Goal: Task Accomplishment & Management: Complete application form

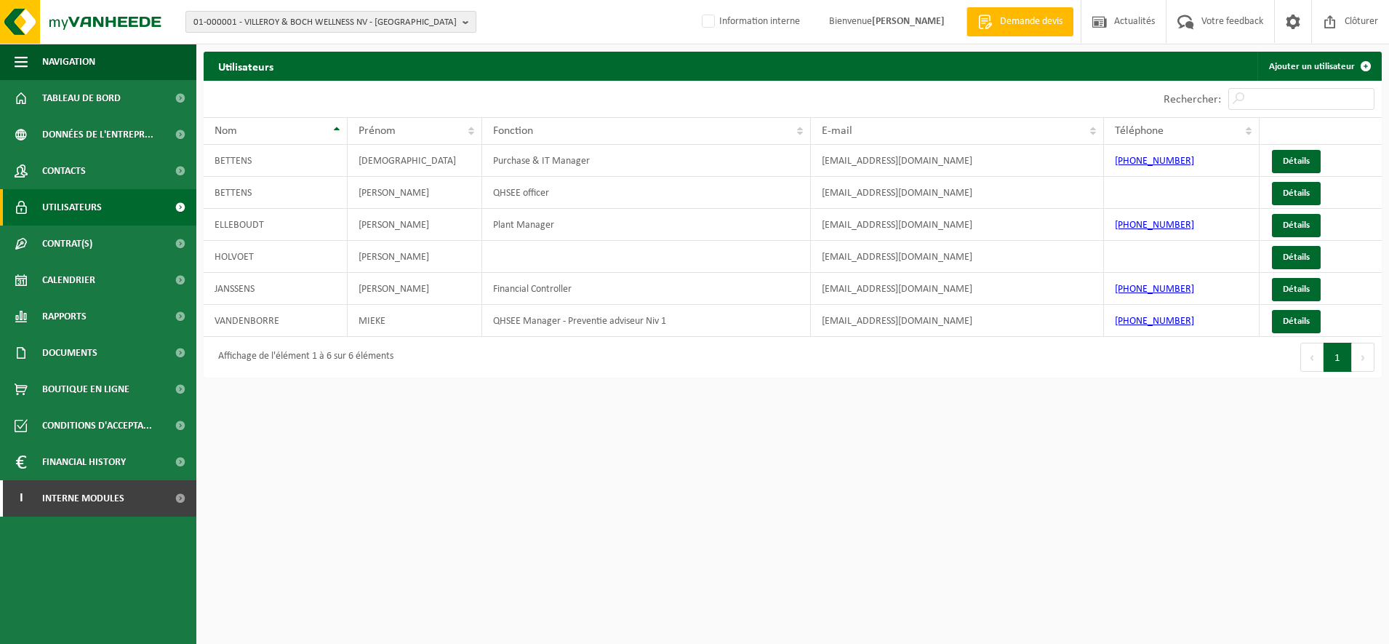
click at [313, 20] on span "01-000001 - VILLEROY & BOCH WELLNESS NV - ROESELARE" at bounding box center [324, 23] width 263 height 22
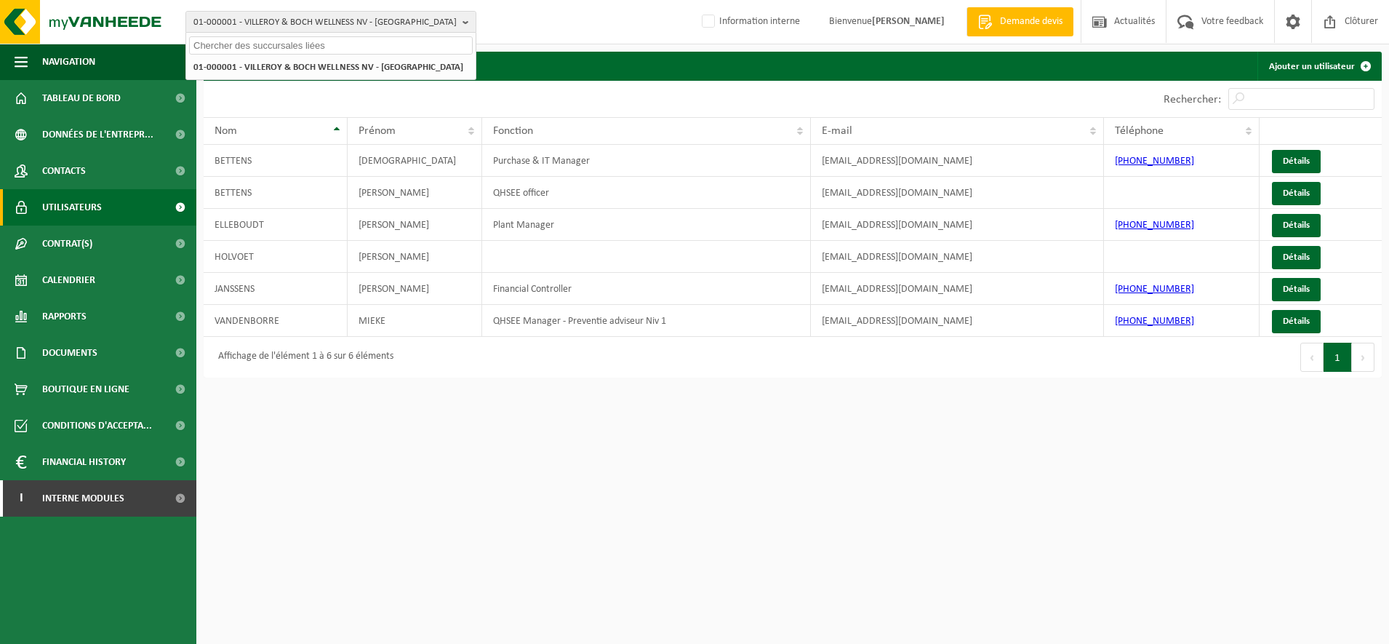
click at [284, 47] on input "text" at bounding box center [331, 45] width 284 height 18
click at [193, 44] on input "CHRISTIAEN" at bounding box center [331, 45] width 284 height 18
type input "T"
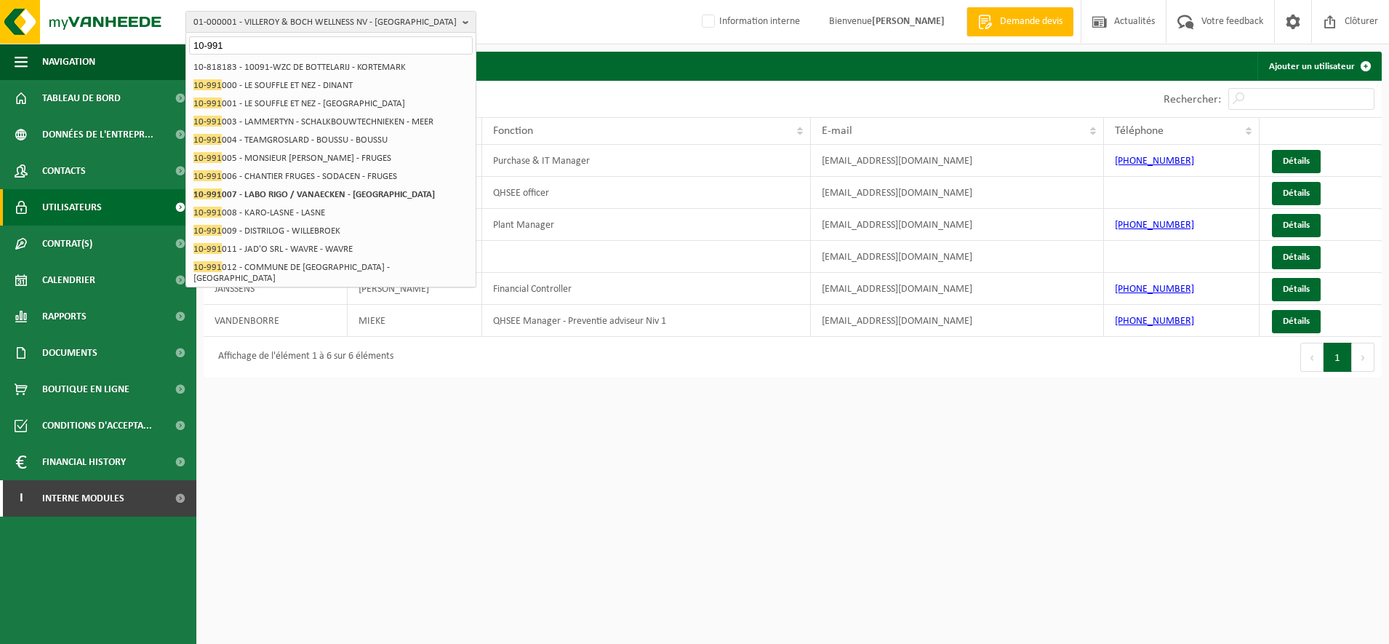
click at [233, 44] on input "10-991" at bounding box center [331, 45] width 284 height 18
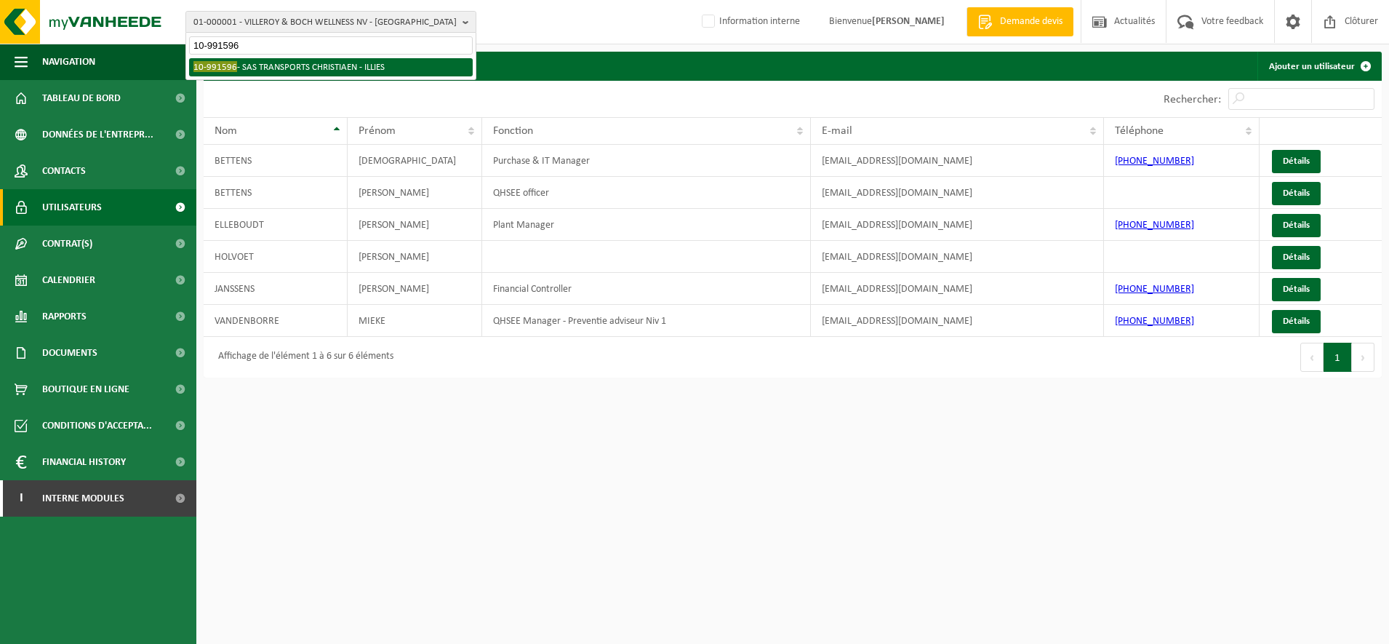
type input "10-991596"
click at [286, 69] on li "10-991596 - SAS TRANSPORTS CHRISTIAEN - ILLIES" at bounding box center [331, 67] width 284 height 18
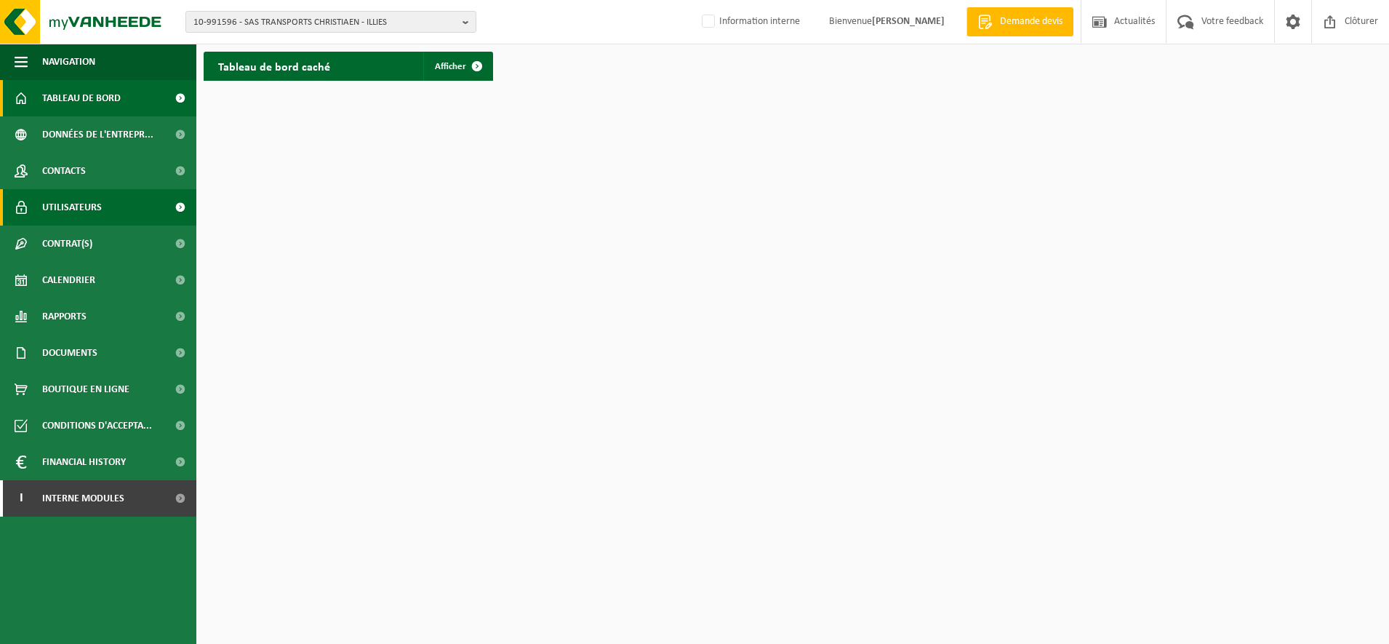
click at [119, 206] on link "Utilisateurs" at bounding box center [98, 207] width 196 height 36
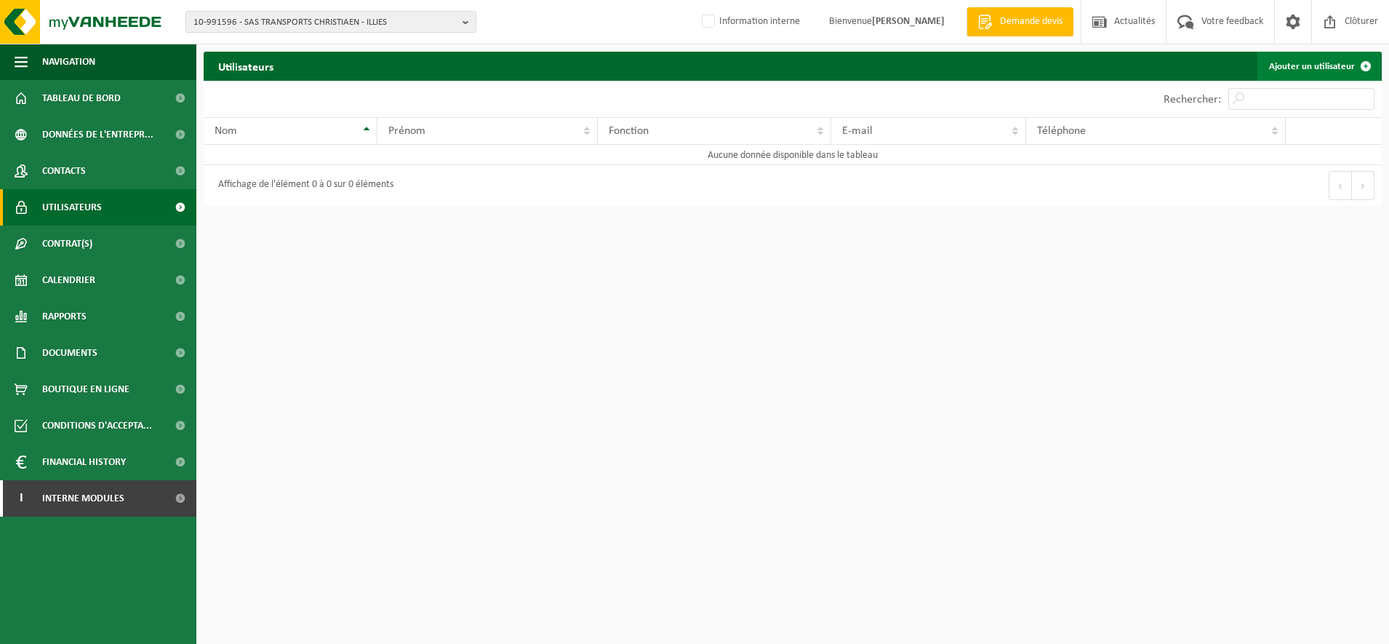
click at [1299, 71] on link "Ajouter un utilisateur" at bounding box center [1318, 66] width 123 height 29
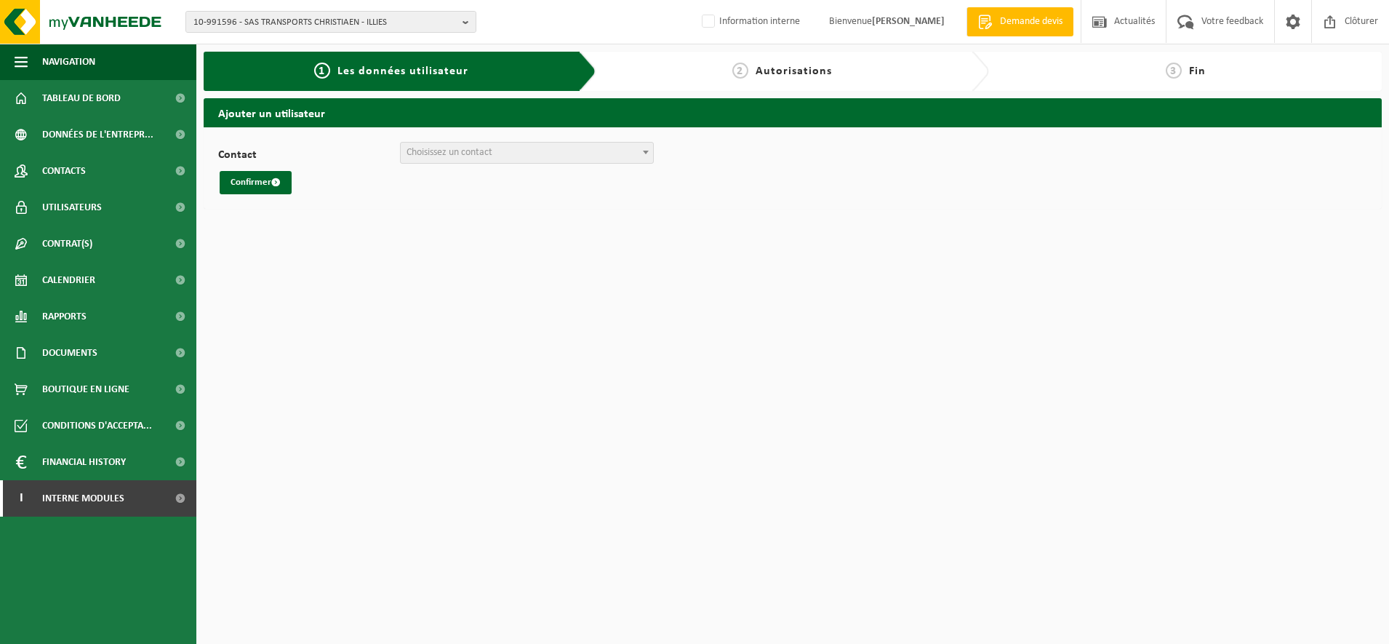
click at [638, 153] on span at bounding box center [645, 152] width 15 height 19
select select "126321"
click at [261, 179] on button "Confirmer" at bounding box center [256, 182] width 72 height 23
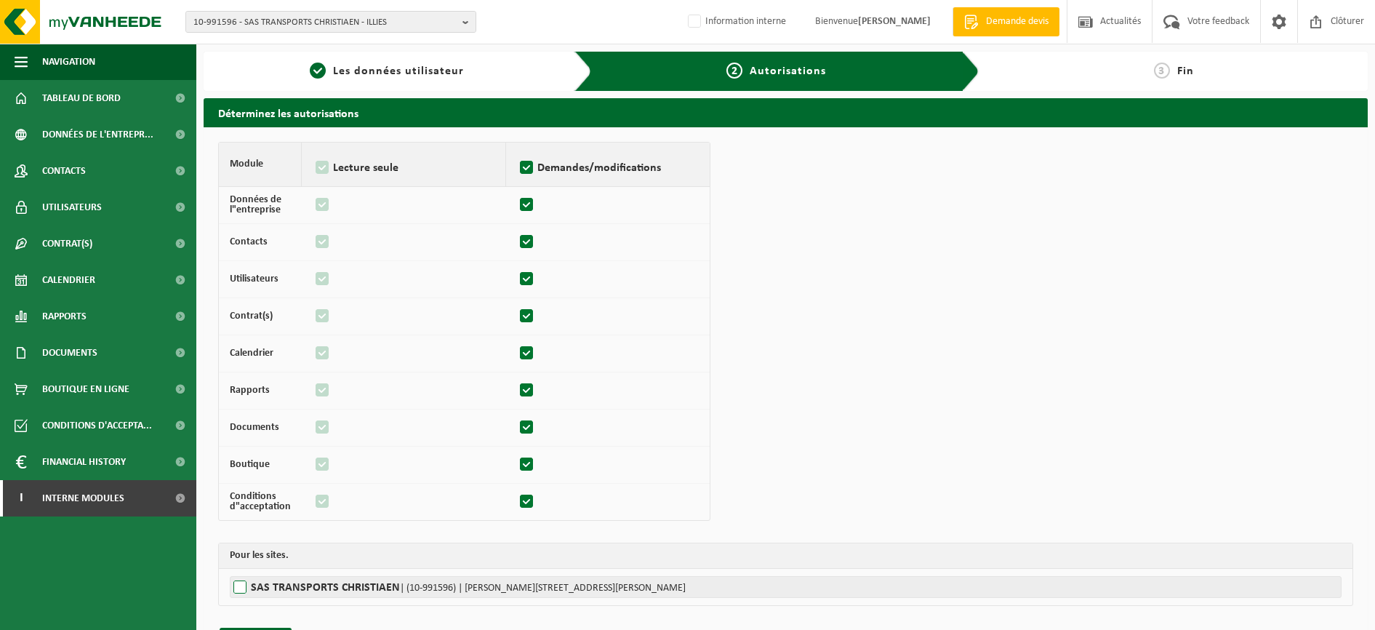
click at [279, 585] on label"] "SAS TRANSPORTS CHRISTIAEN | (10-991596) | [PERSON_NAME][STREET_ADDRESS][PERSON_…" at bounding box center [786, 587] width 1112 height 22
click at [279, 585] on input "SAS TRANSPORTS CHRISTIAEN | (10-991596) | RUE MARCEL MALBRANQUE 6, 59480 ILLIES" at bounding box center [917, 587] width 1375 height 22
checkbox input "true"
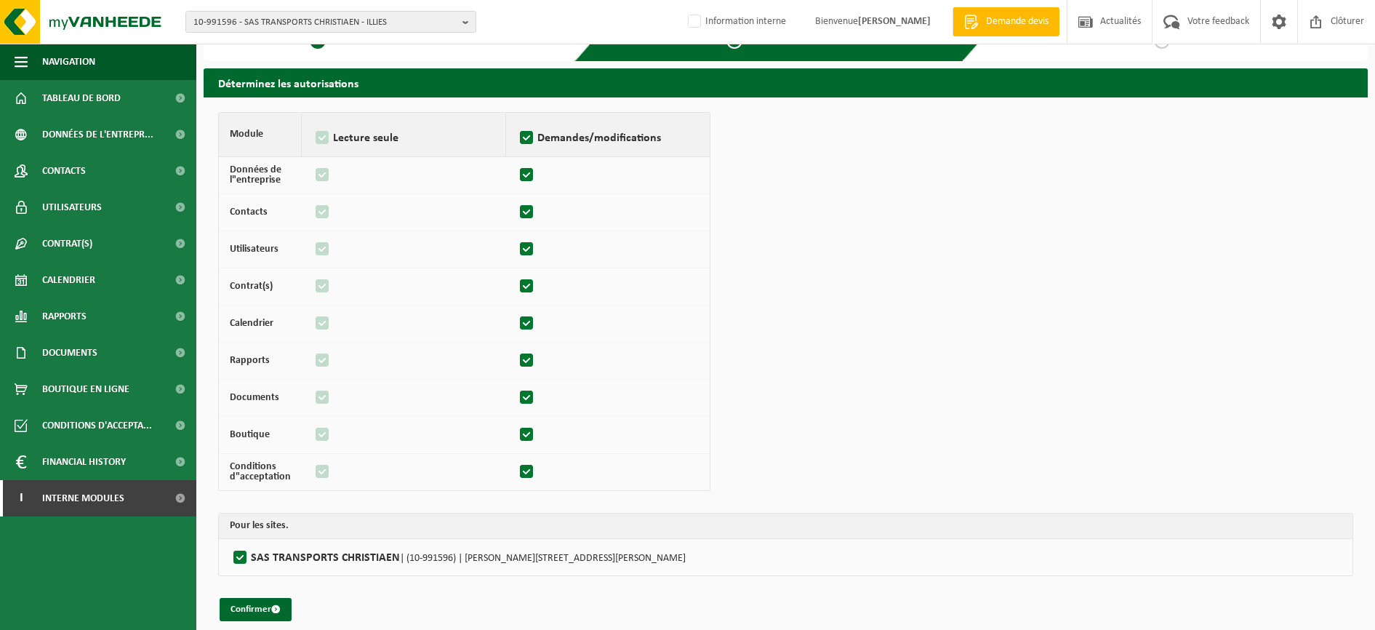
scroll to position [42, 0]
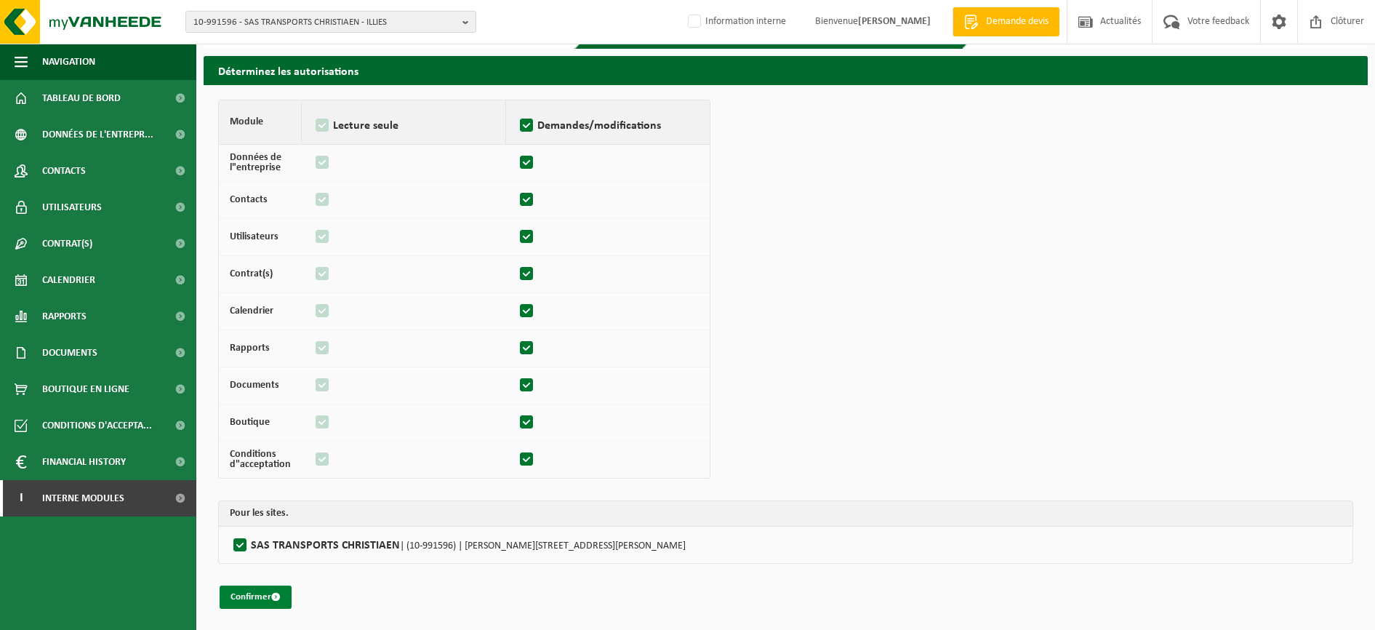
click at [259, 590] on button "Confirmer" at bounding box center [256, 596] width 72 height 23
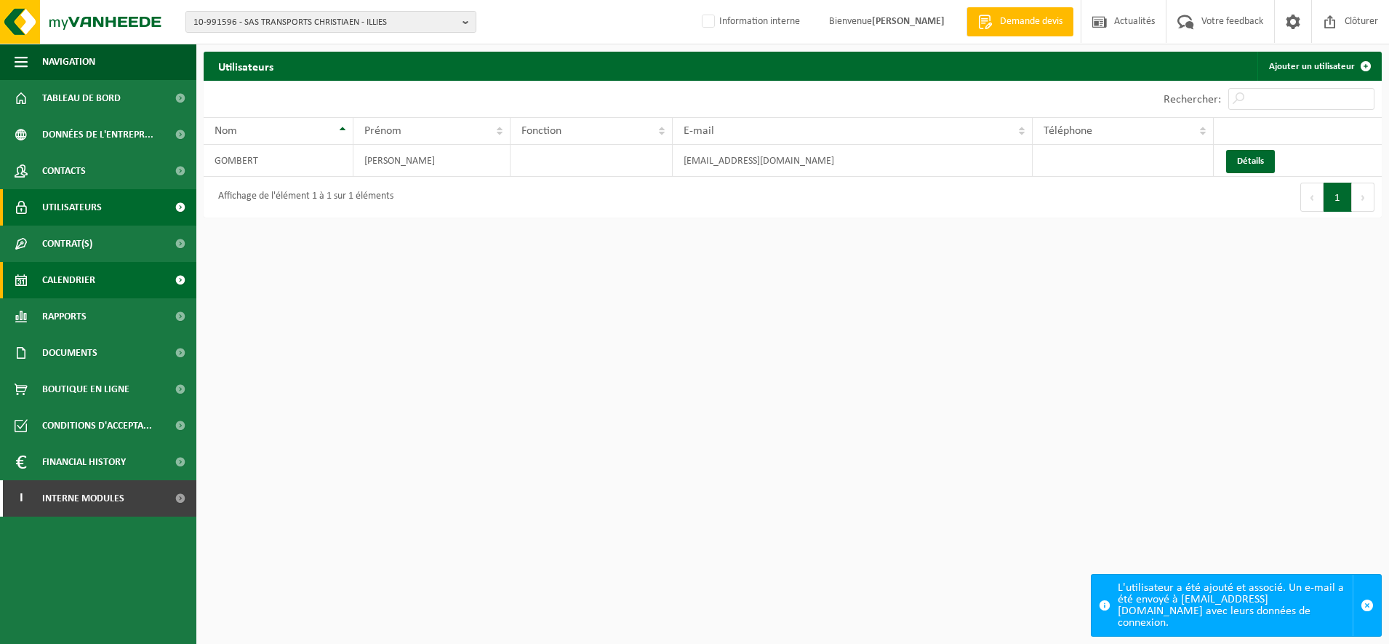
click at [57, 268] on span "Calendrier" at bounding box center [68, 280] width 53 height 36
